Goal: Task Accomplishment & Management: Manage account settings

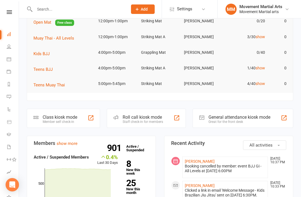
scroll to position [44, 0]
click at [5, 61] on li "Calendar" at bounding box center [9, 59] width 19 height 13
click at [13, 58] on link "Calendar" at bounding box center [13, 59] width 13 height 13
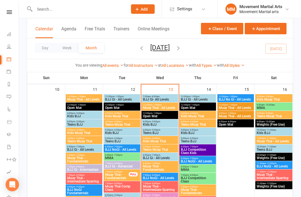
click at [165, 99] on span "BJJ Gi- All Levels" at bounding box center [160, 99] width 34 height 3
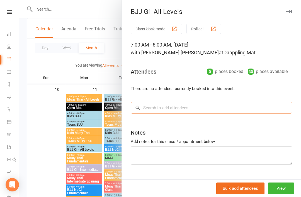
click at [185, 111] on input "search" at bounding box center [211, 108] width 161 height 12
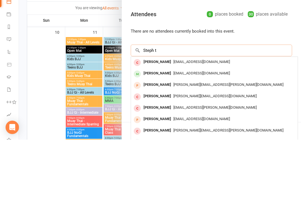
type input "Steph t"
click at [158, 127] on div "[PERSON_NAME]" at bounding box center [157, 131] width 32 height 8
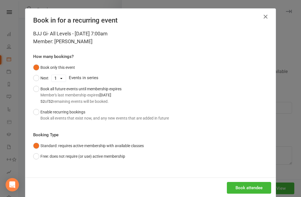
click at [245, 186] on button "Book attendee" at bounding box center [249, 188] width 44 height 12
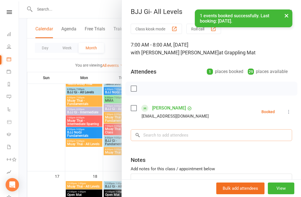
click at [202, 131] on input "search" at bounding box center [211, 135] width 161 height 12
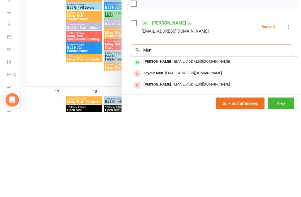
scroll to position [379, 0]
type input "Mun"
click at [158, 143] on div "[PERSON_NAME]" at bounding box center [157, 147] width 32 height 8
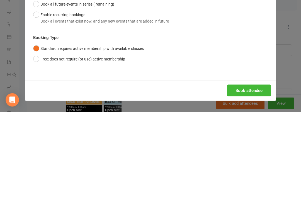
scroll to position [464, 0]
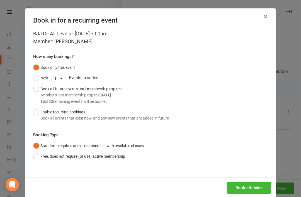
click at [248, 185] on button "Book attendee" at bounding box center [249, 188] width 44 height 12
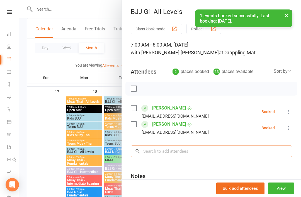
click at [173, 152] on input "search" at bounding box center [211, 151] width 161 height 12
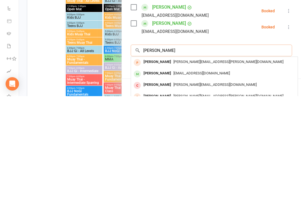
type input "[PERSON_NAME]"
click at [171, 170] on div "[EMAIL_ADDRESS][DOMAIN_NAME]" at bounding box center [214, 174] width 162 height 8
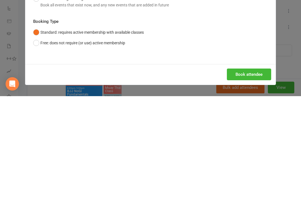
scroll to position [565, 0]
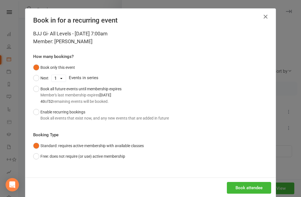
click at [245, 182] on button "Book attendee" at bounding box center [249, 188] width 44 height 12
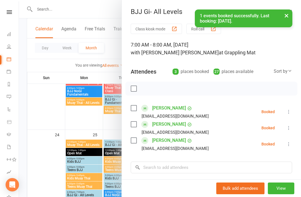
click at [134, 109] on label at bounding box center [134, 108] width 6 height 6
click at [134, 125] on label at bounding box center [134, 124] width 6 height 6
click at [136, 141] on label at bounding box center [134, 141] width 6 height 6
click at [240, 194] on button "Bulk add attendees" at bounding box center [240, 188] width 48 height 12
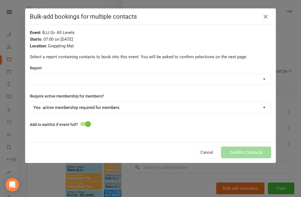
click at [37, 82] on select "Absent from Class 2 Weeks Active Trials Age Gender All Style Attendance for the…" at bounding box center [150, 79] width 241 height 11
click at [261, 19] on button "button" at bounding box center [265, 16] width 9 height 9
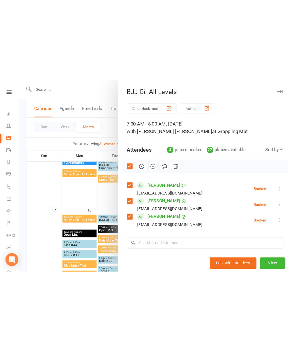
scroll to position [527, 0]
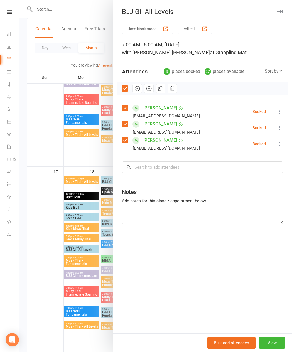
click at [137, 92] on button "button" at bounding box center [137, 88] width 9 height 9
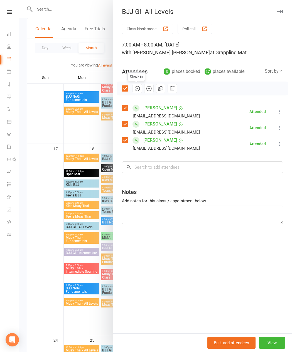
click at [69, 197] on div at bounding box center [155, 176] width 273 height 352
